Goal: Transaction & Acquisition: Purchase product/service

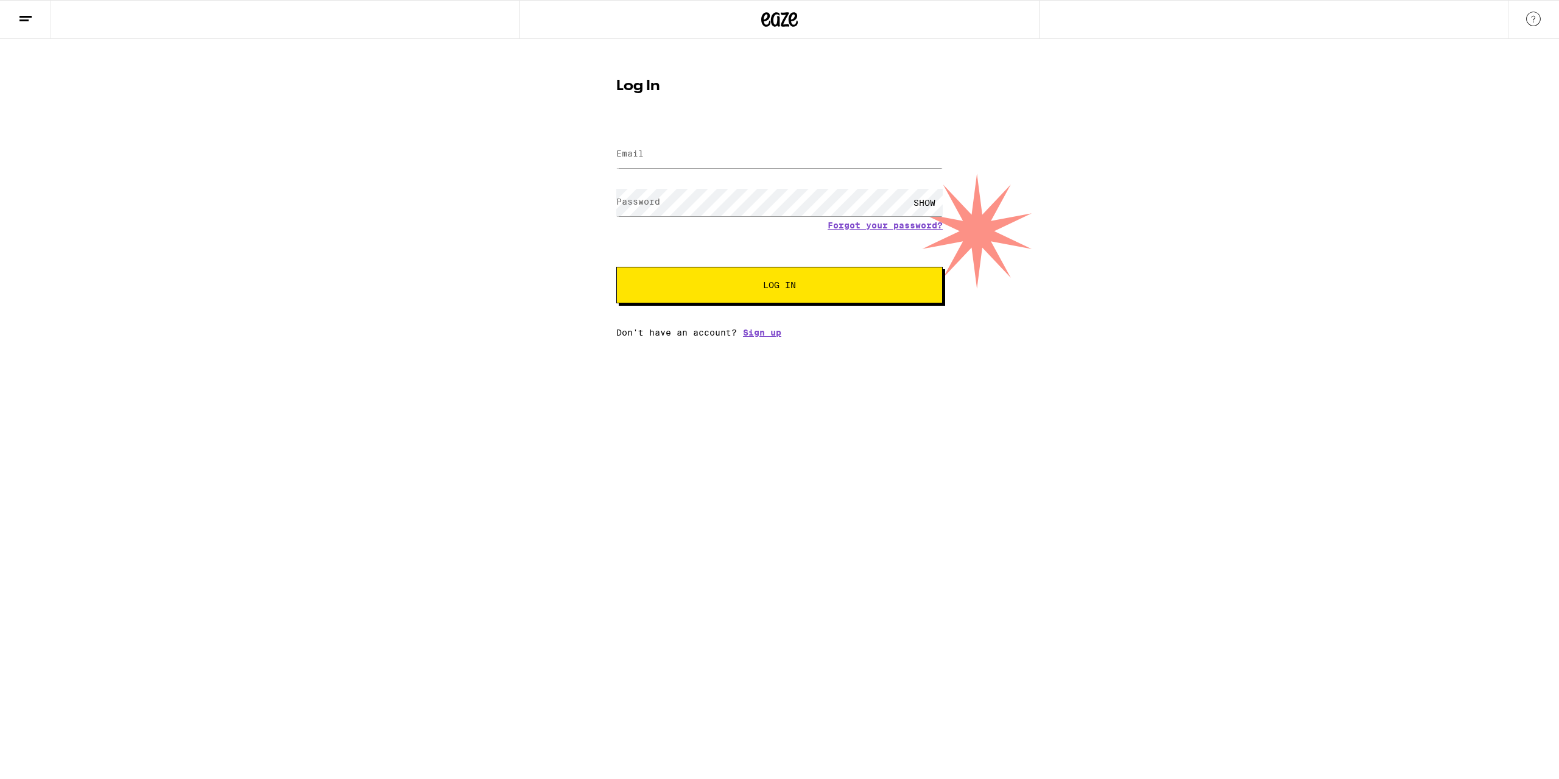
type input "[EMAIL_ADDRESS][DOMAIN_NAME]"
click at [616, 267] on button "Log In" at bounding box center [779, 285] width 326 height 37
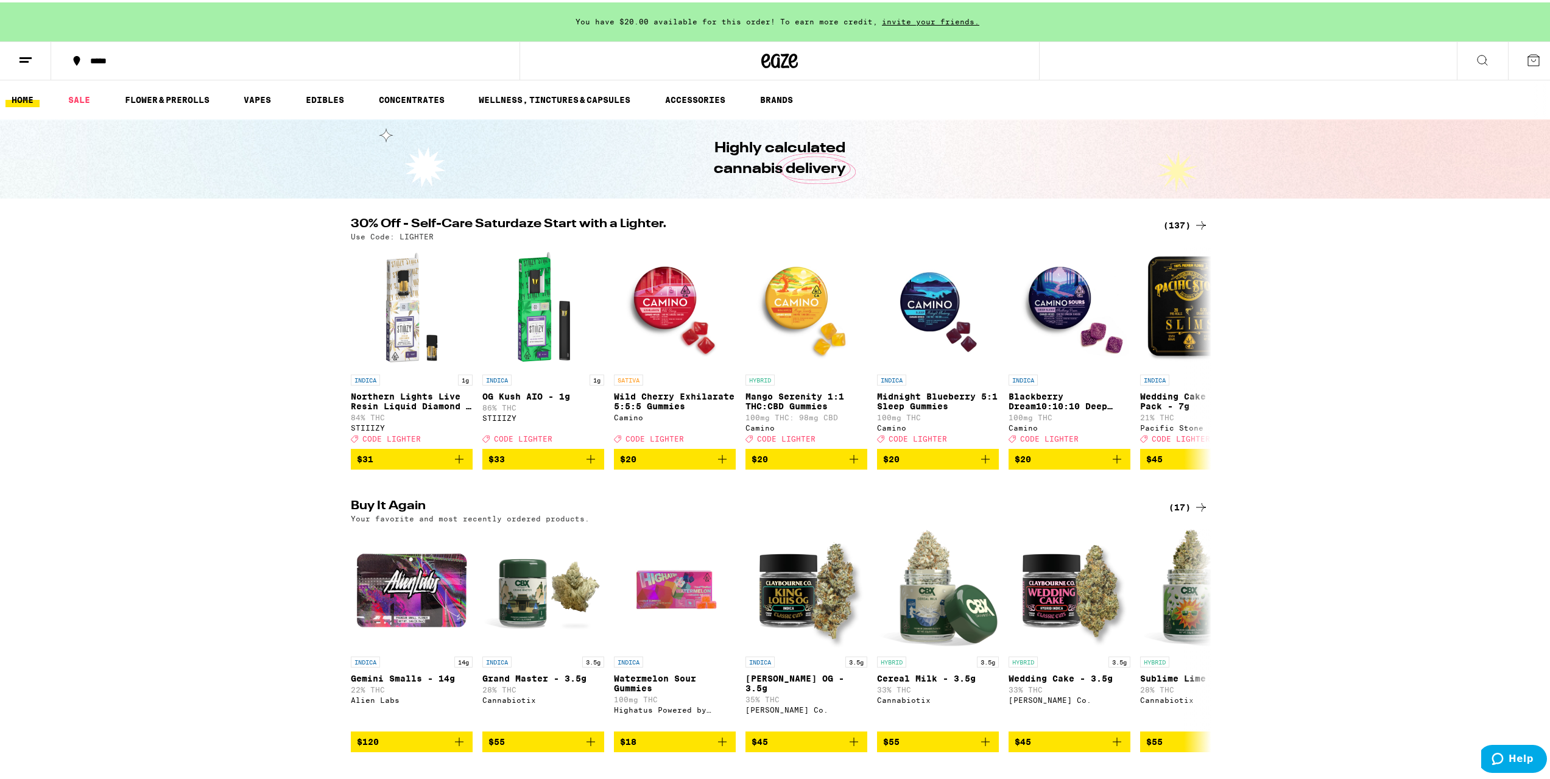
click at [1179, 223] on div "(137)" at bounding box center [1185, 223] width 45 height 15
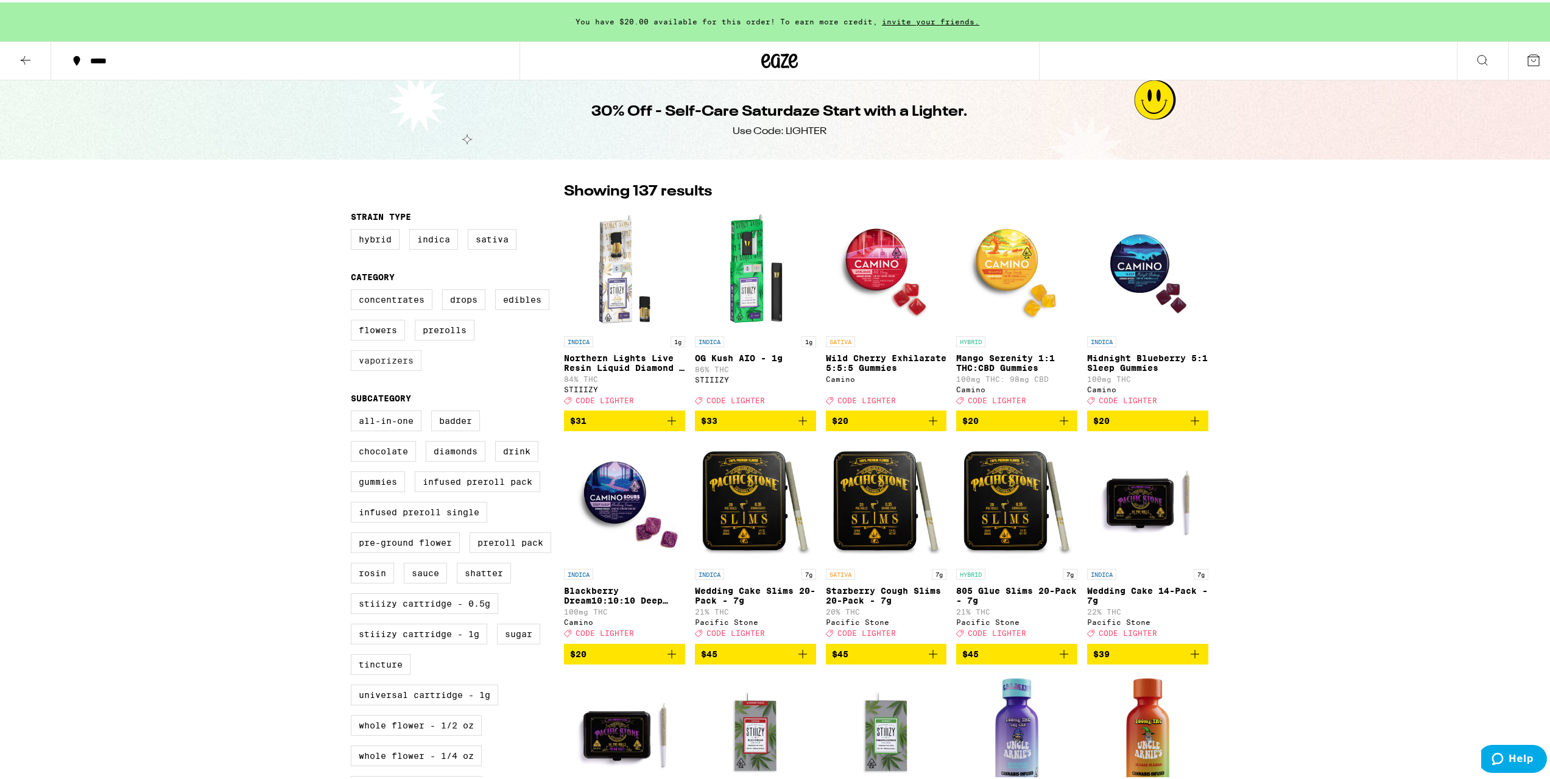
click at [402, 359] on label "Vaporizers" at bounding box center [386, 358] width 71 height 21
click at [354, 289] on input "Vaporizers" at bounding box center [353, 289] width 1 height 1
checkbox input "true"
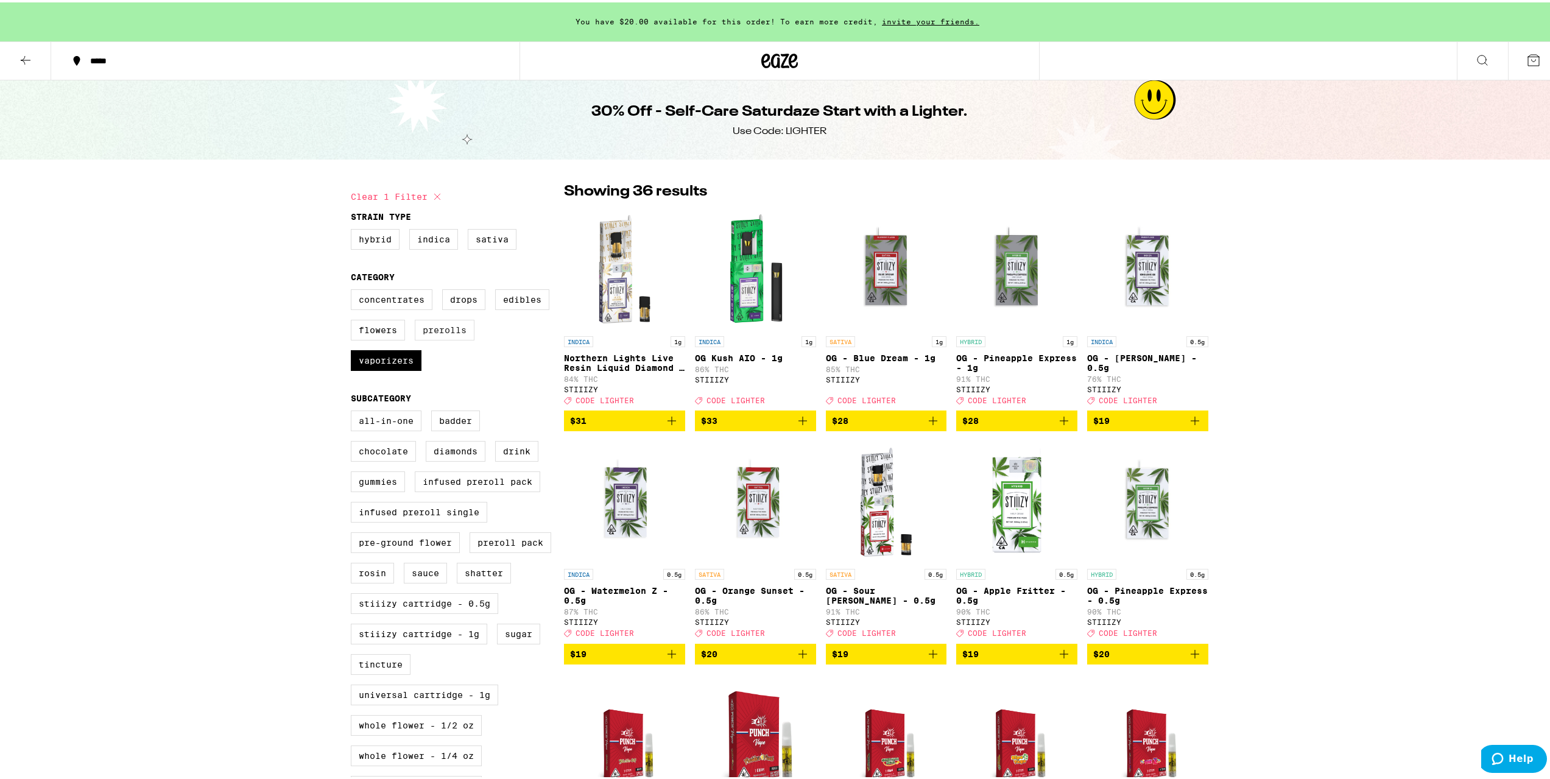
click at [415, 332] on label "Prerolls" at bounding box center [445, 327] width 60 height 21
click at [354, 289] on input "Prerolls" at bounding box center [353, 289] width 1 height 1
checkbox input "true"
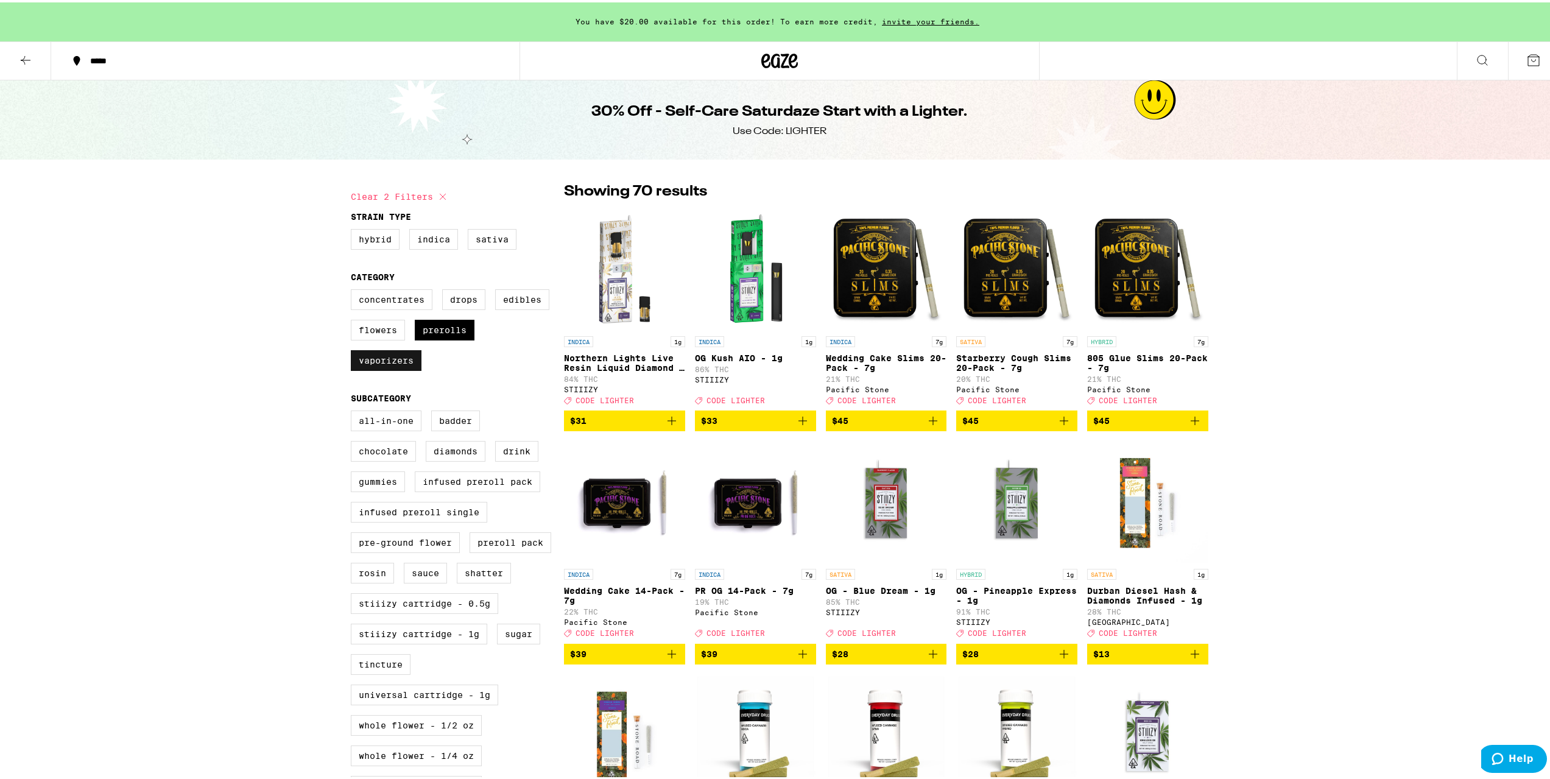
click at [400, 359] on label "Vaporizers" at bounding box center [386, 358] width 71 height 21
click at [354, 289] on input "Vaporizers" at bounding box center [353, 289] width 1 height 1
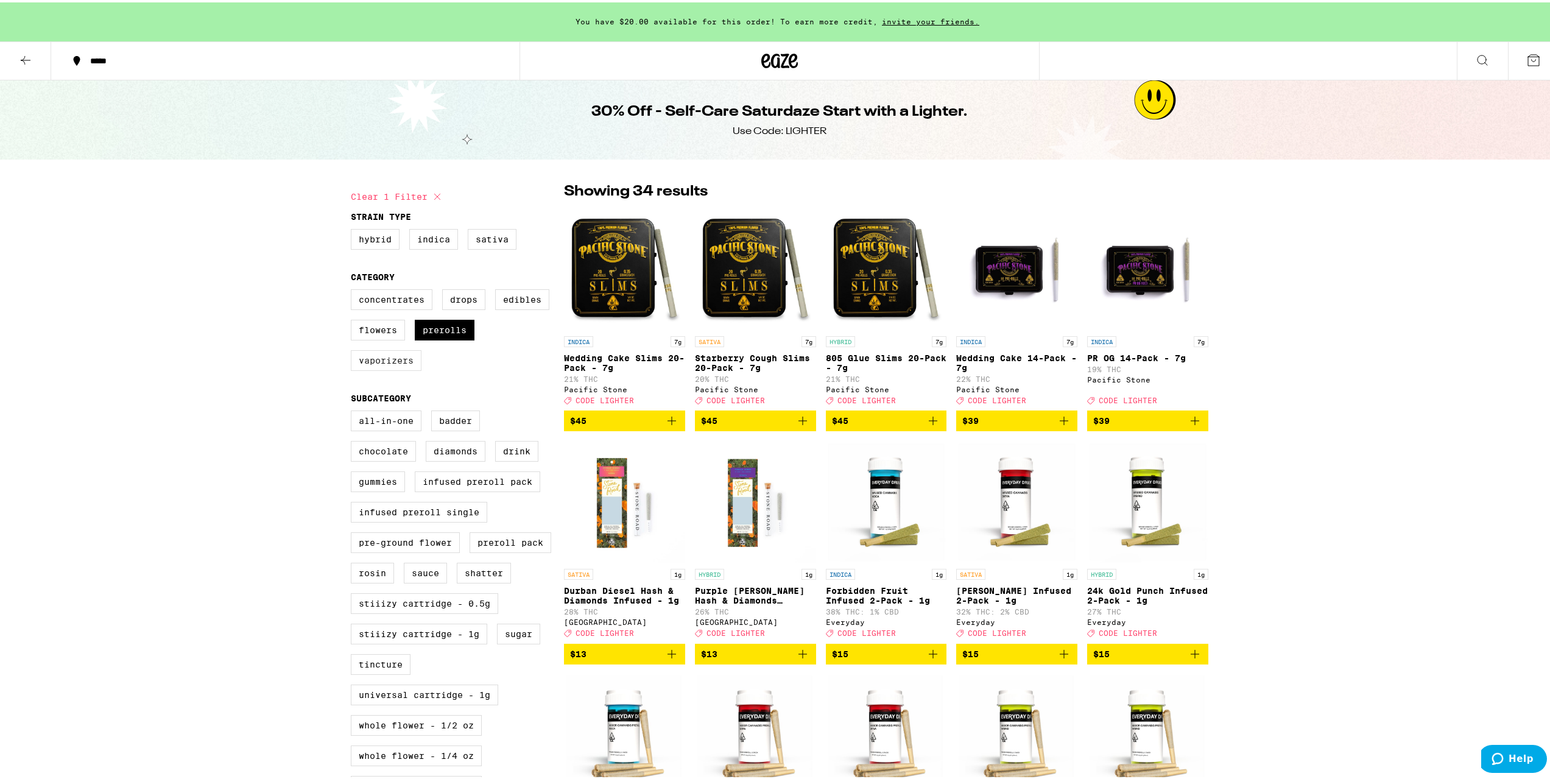
click at [403, 359] on label "Vaporizers" at bounding box center [386, 358] width 71 height 21
click at [354, 289] on input "Vaporizers" at bounding box center [353, 289] width 1 height 1
checkbox input "true"
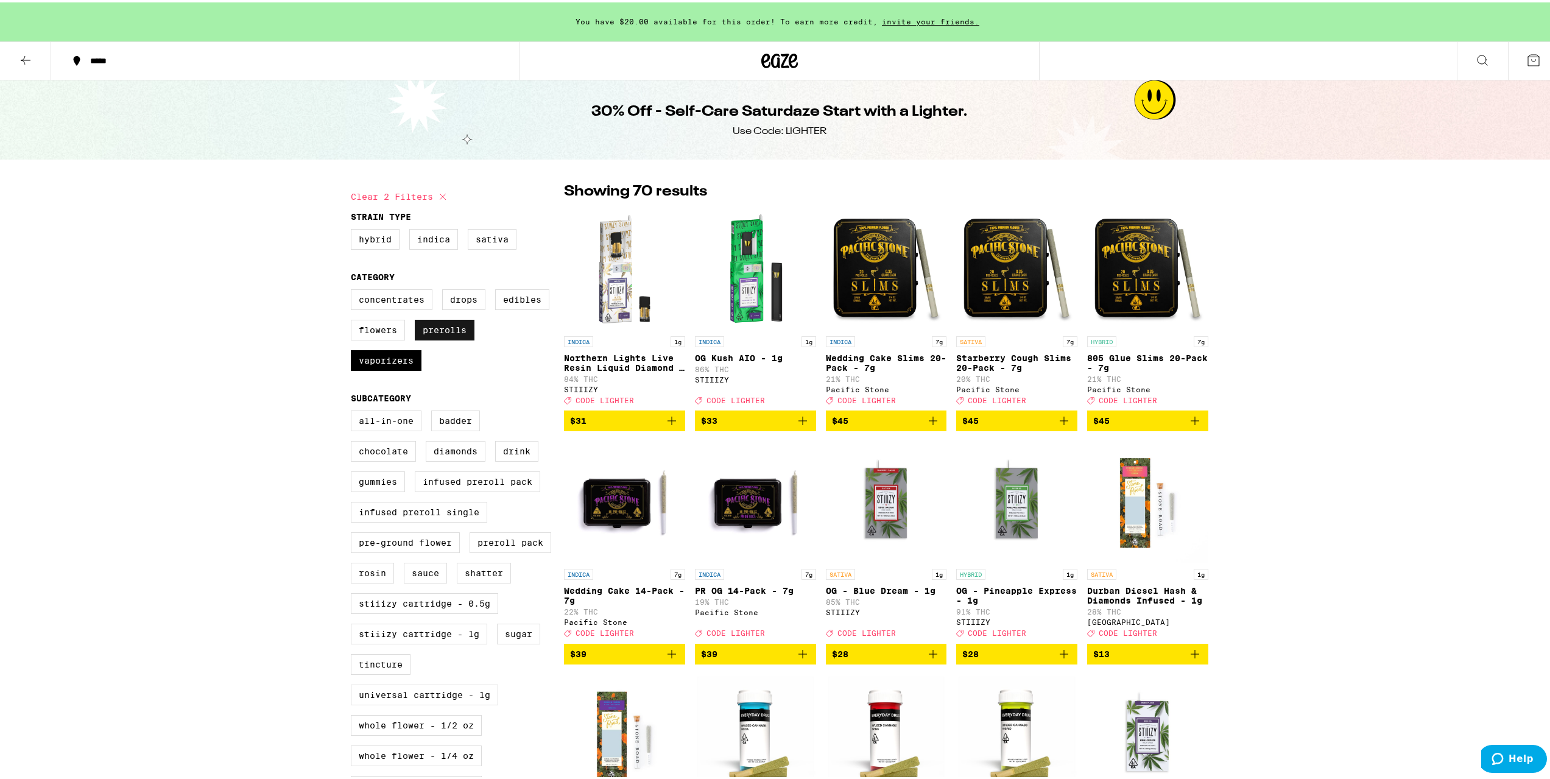
click at [437, 329] on label "Prerolls" at bounding box center [445, 327] width 60 height 21
click at [354, 289] on input "Prerolls" at bounding box center [353, 289] width 1 height 1
checkbox input "false"
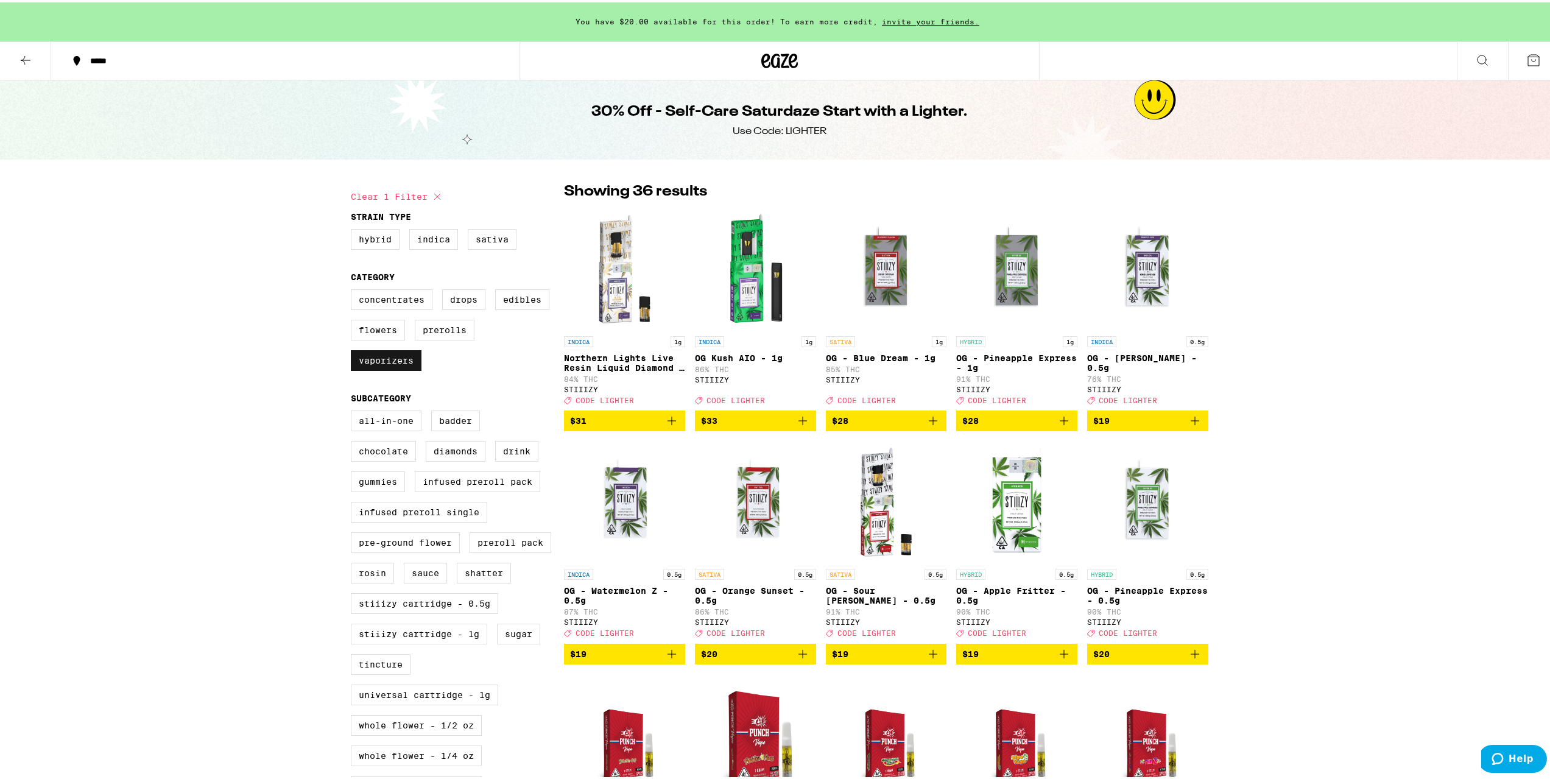
click at [389, 362] on label "Vaporizers" at bounding box center [386, 358] width 71 height 21
click at [354, 289] on input "Vaporizers" at bounding box center [353, 289] width 1 height 1
checkbox input "false"
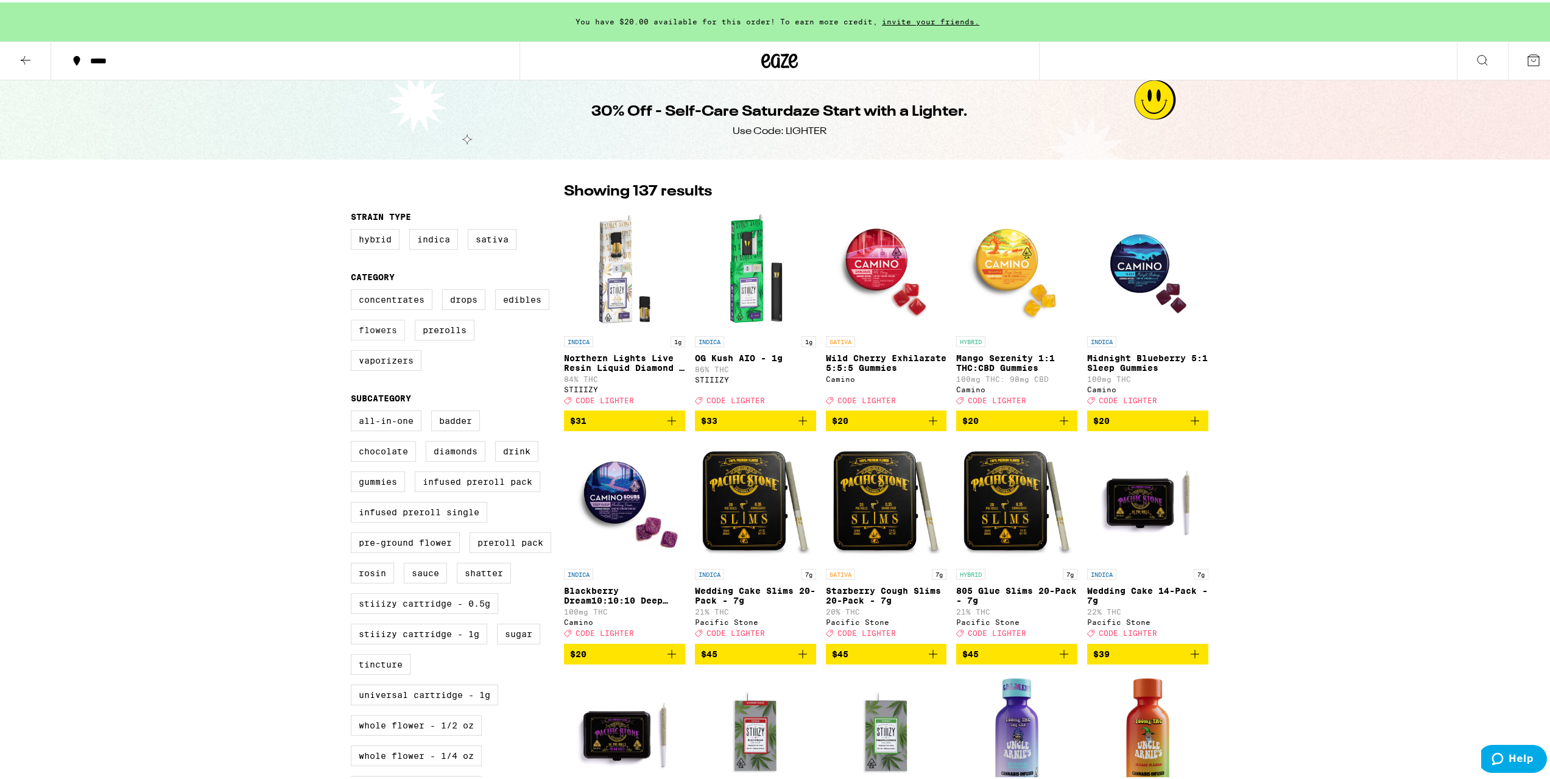
click at [397, 332] on label "Flowers" at bounding box center [378, 327] width 54 height 21
click at [354, 289] on input "Flowers" at bounding box center [353, 289] width 1 height 1
checkbox input "true"
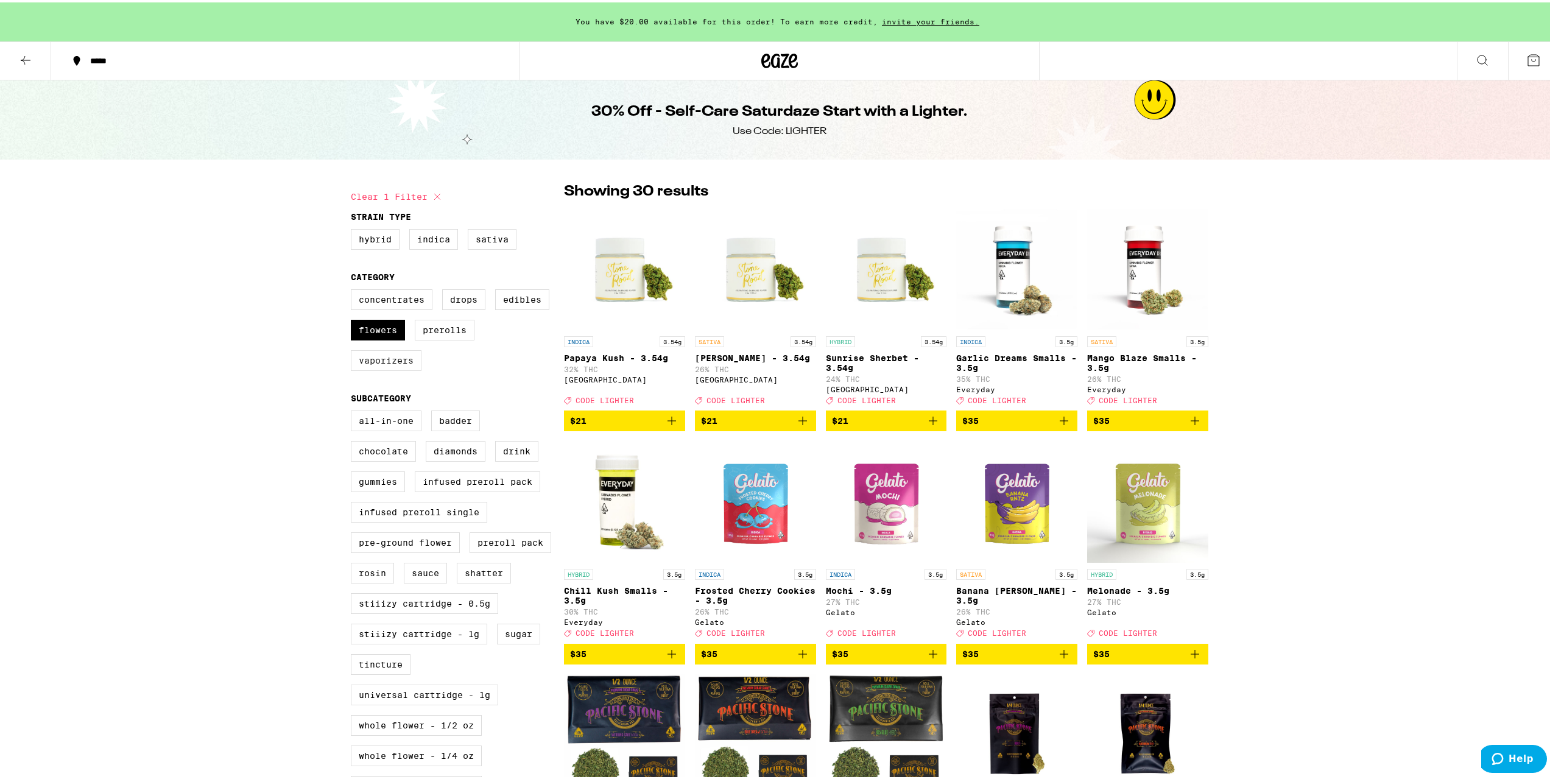
click at [390, 365] on label "Vaporizers" at bounding box center [386, 358] width 71 height 21
click at [354, 289] on input "Vaporizers" at bounding box center [353, 289] width 1 height 1
checkbox input "true"
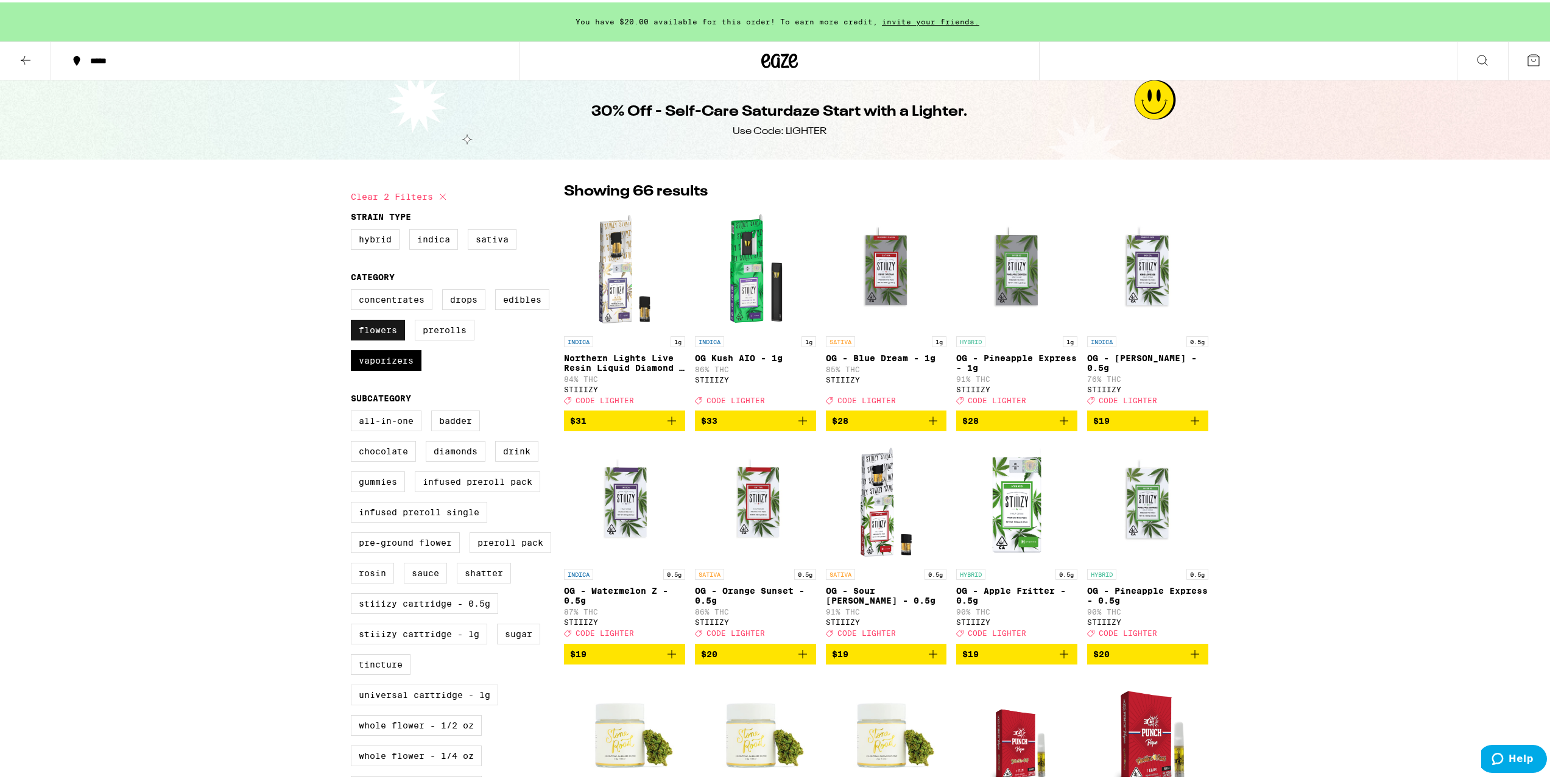
click at [382, 335] on label "Flowers" at bounding box center [378, 327] width 54 height 21
click at [354, 289] on input "Flowers" at bounding box center [353, 289] width 1 height 1
checkbox input "false"
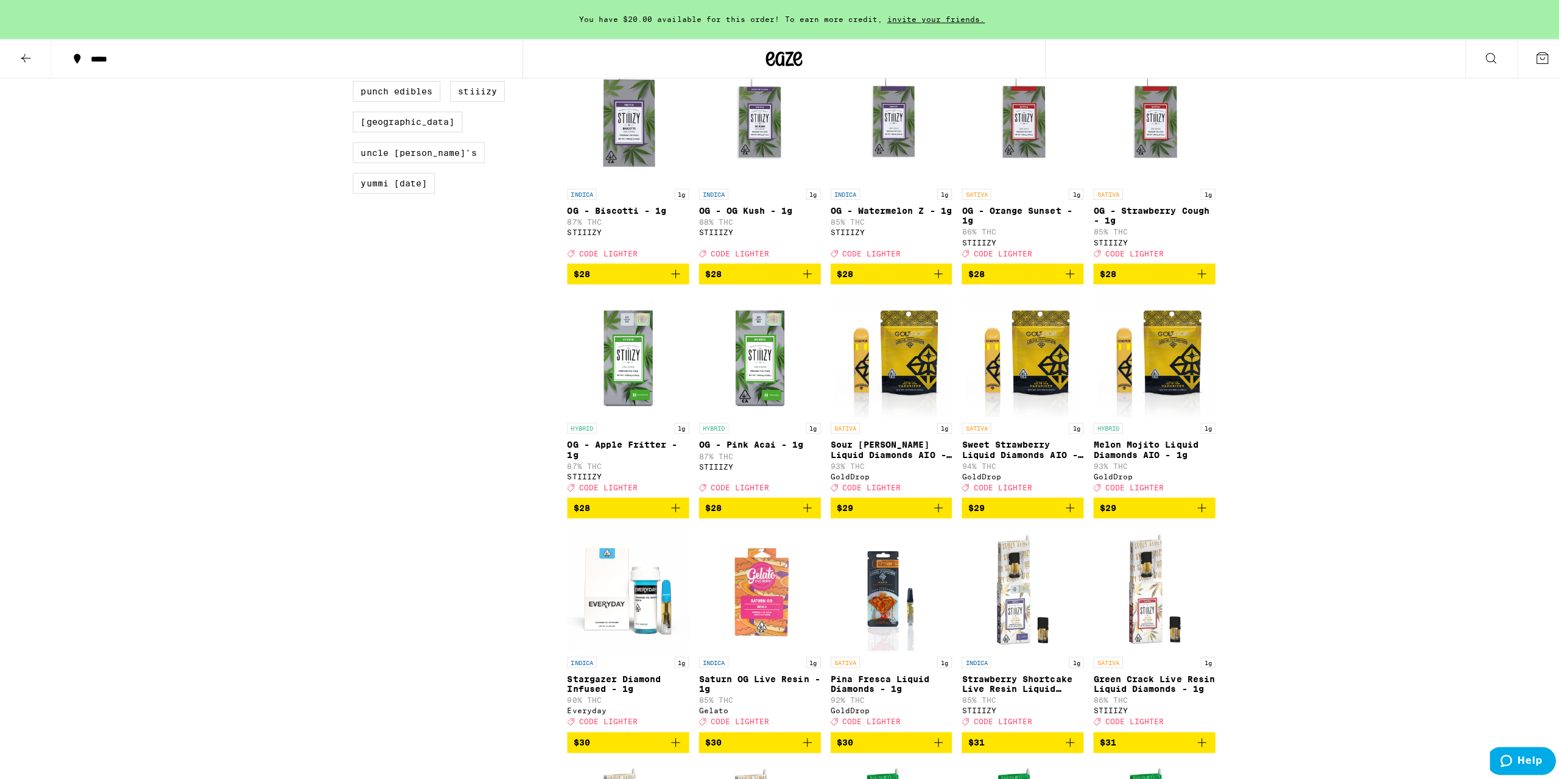
scroll to position [1035, 0]
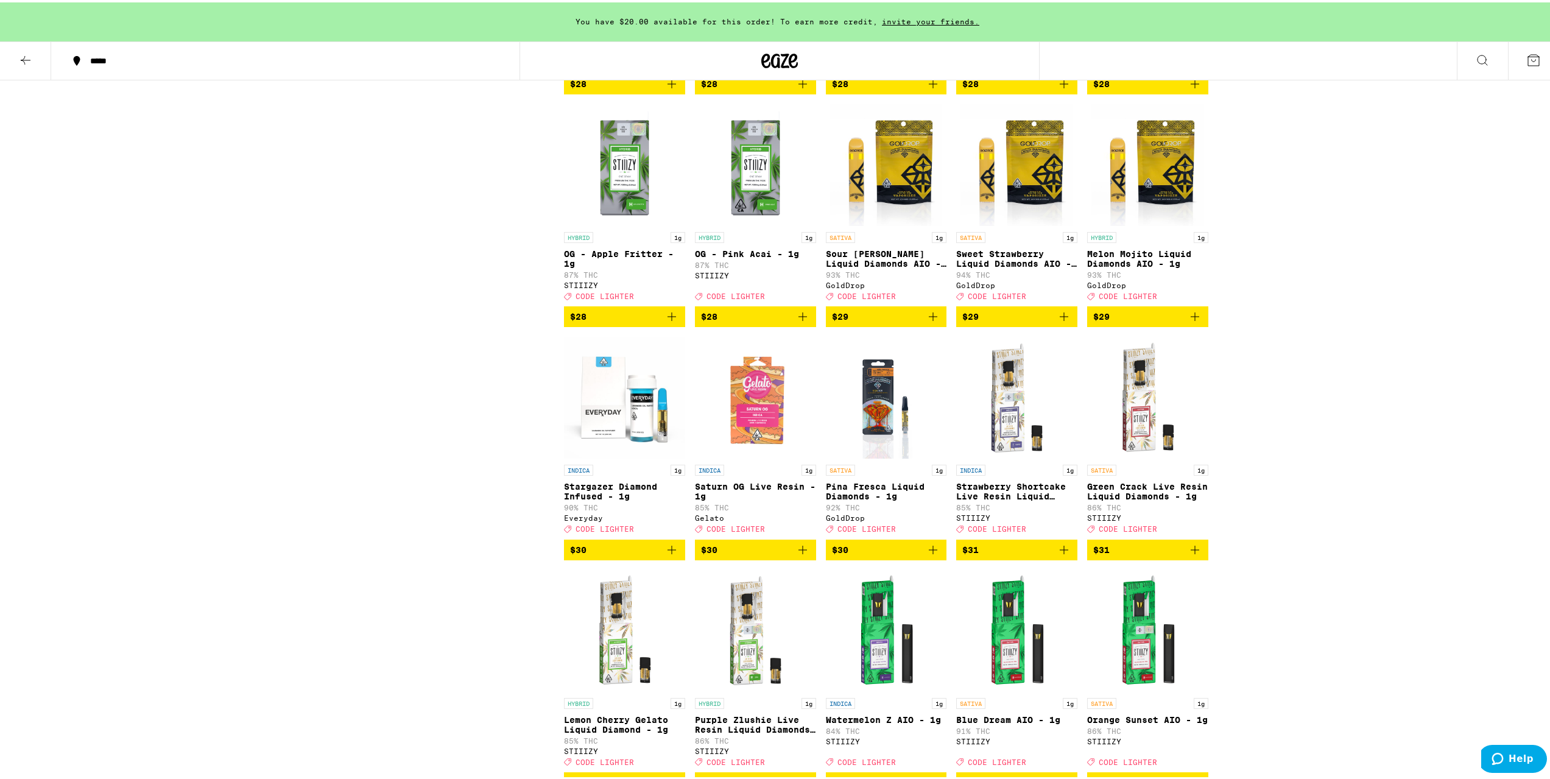
click at [744, 499] on p "Saturn OG Live Resin - 1g" at bounding box center [755, 488] width 121 height 19
